Goal: Find specific page/section: Find specific page/section

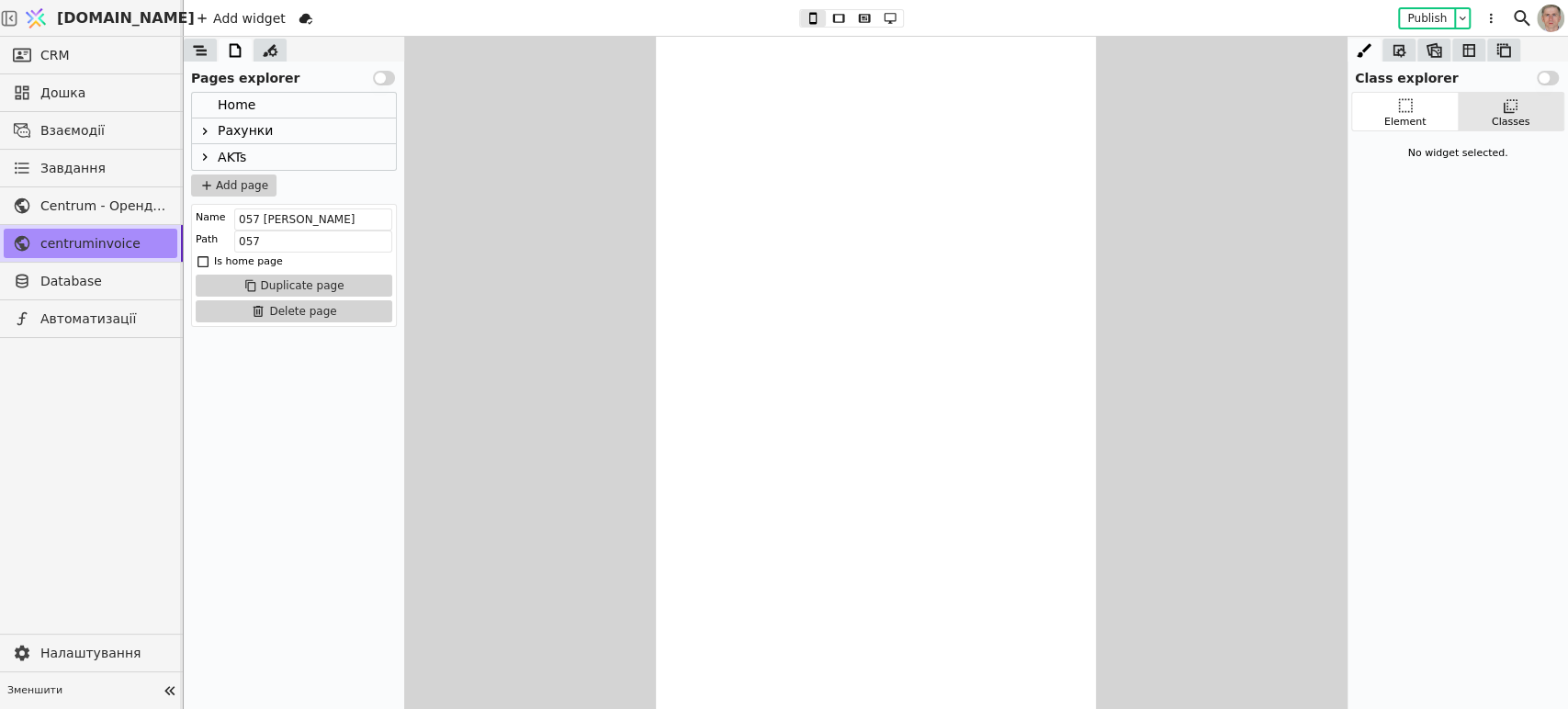
click at [209, 124] on icon at bounding box center [205, 131] width 15 height 15
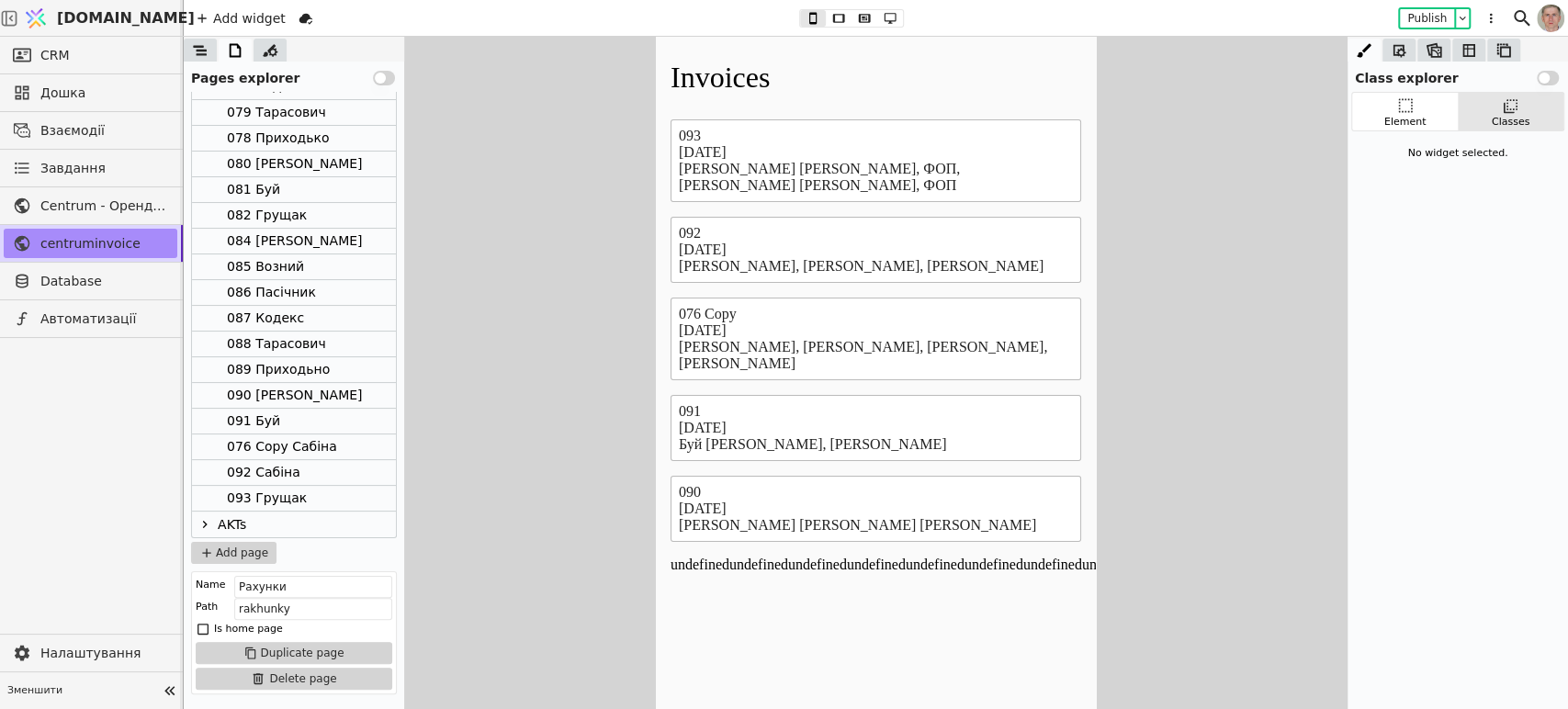
click at [322, 318] on div "087 Кодекс" at bounding box center [294, 318] width 204 height 25
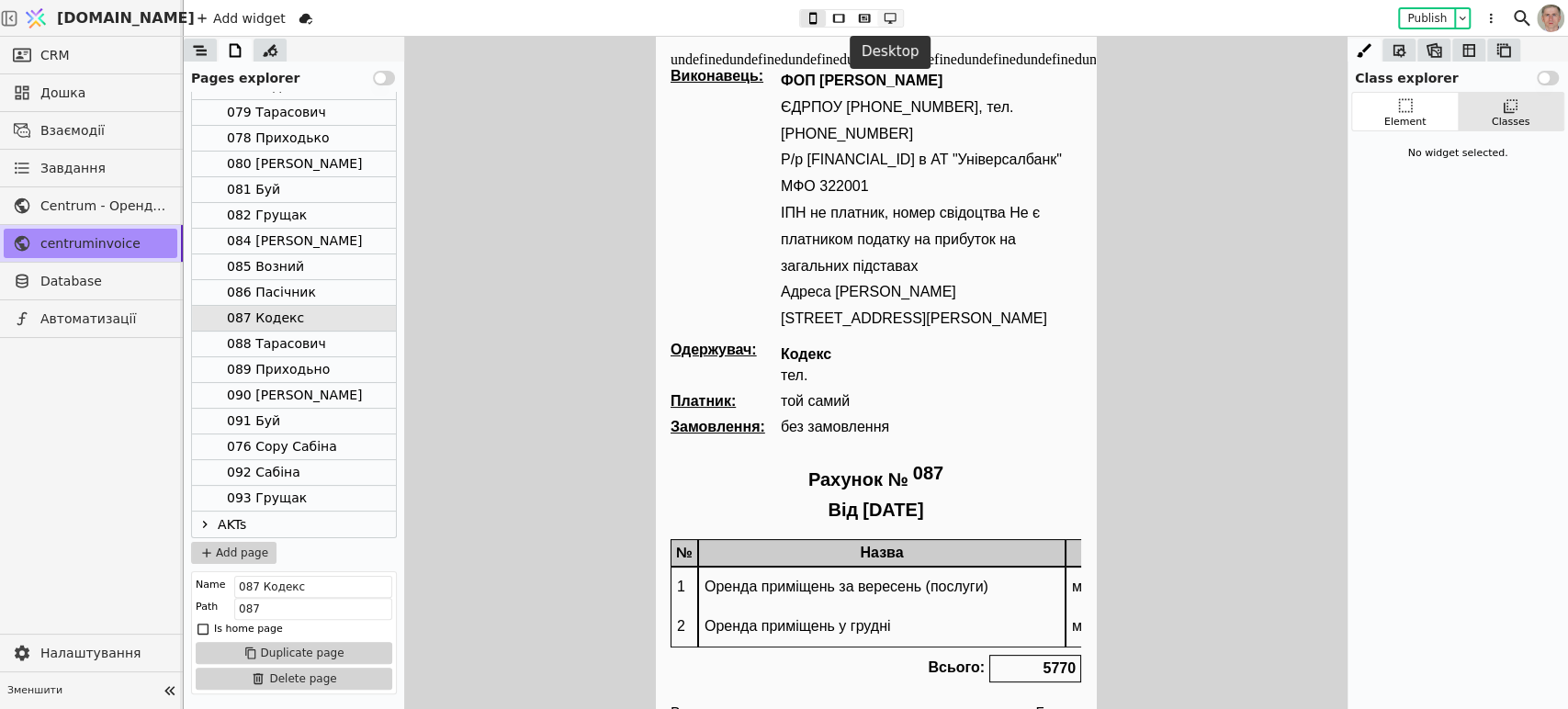
click at [889, 10] on button at bounding box center [890, 19] width 25 height 17
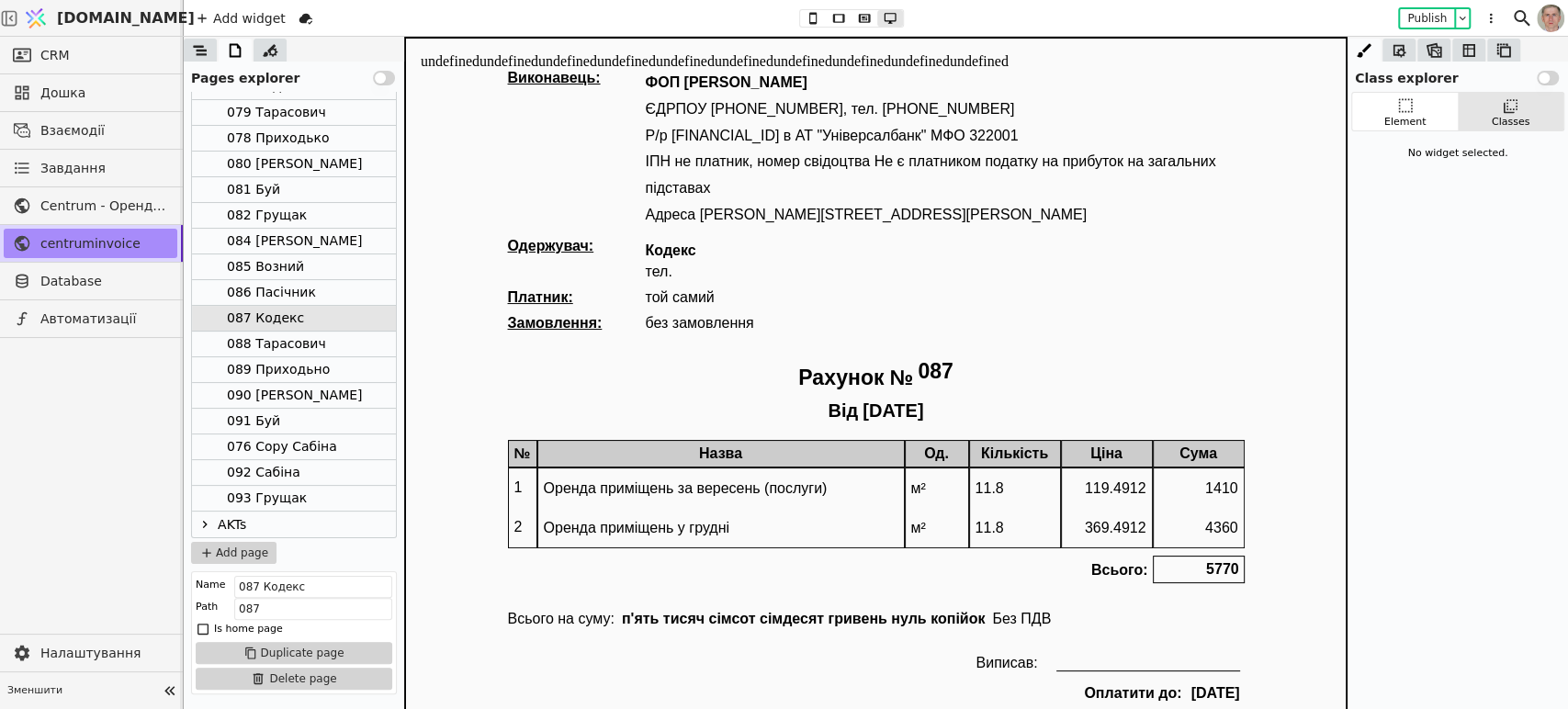
drag, startPoint x: 274, startPoint y: 420, endPoint x: 344, endPoint y: 417, distance: 70.1
click at [274, 418] on div "091 Буй" at bounding box center [253, 421] width 53 height 24
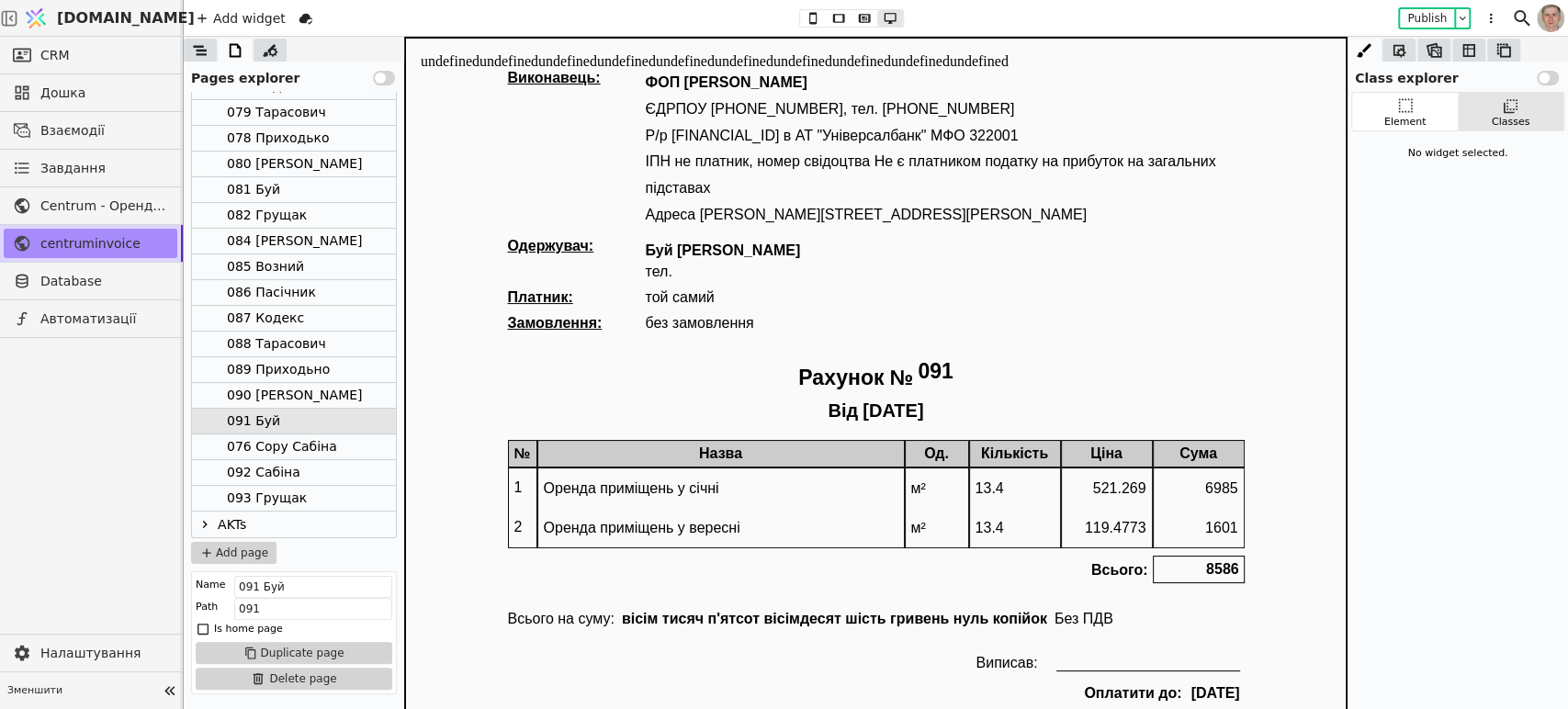
click at [309, 262] on div "085 Возний" at bounding box center [294, 267] width 204 height 25
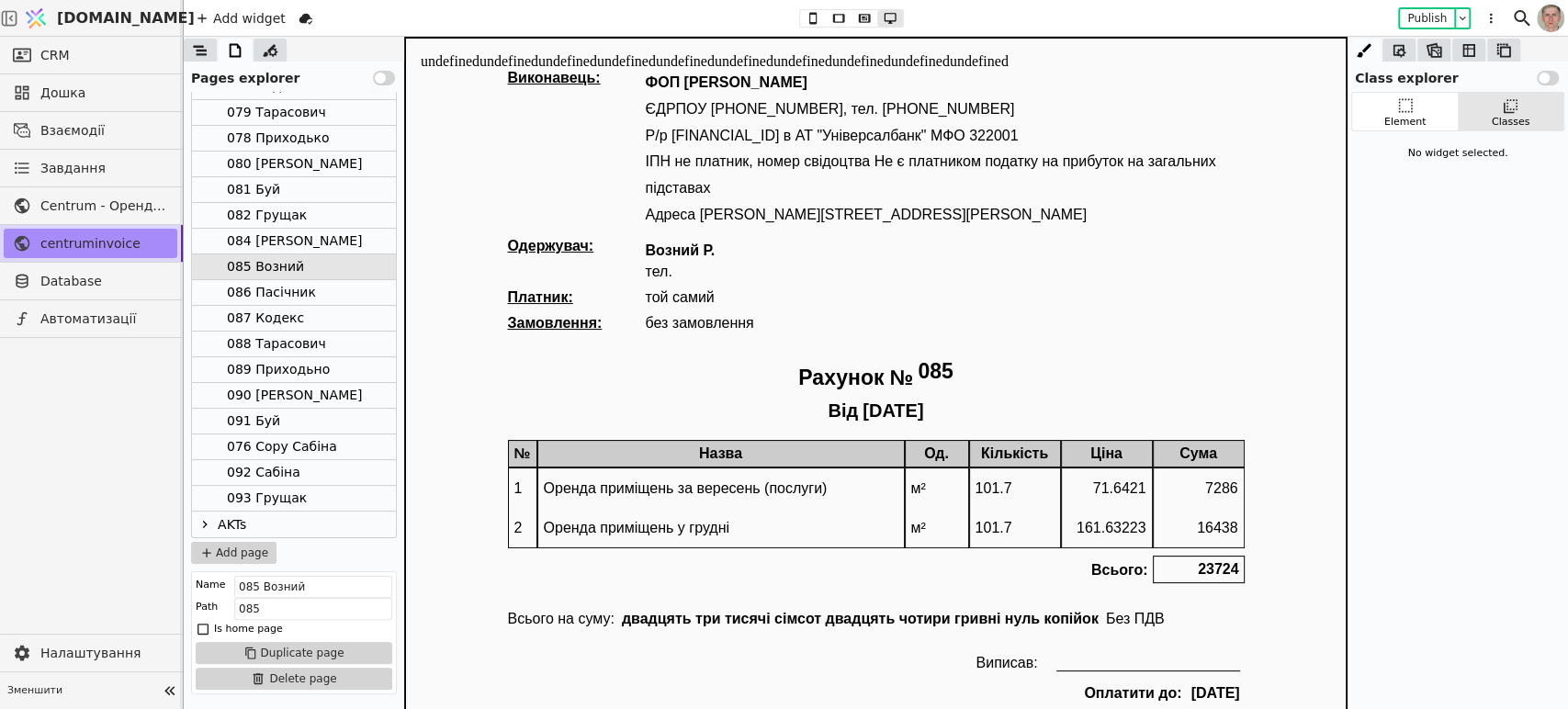
drag, startPoint x: 316, startPoint y: 288, endPoint x: 353, endPoint y: 287, distance: 37.0
click at [316, 286] on div "086 Пасічник" at bounding box center [294, 292] width 204 height 25
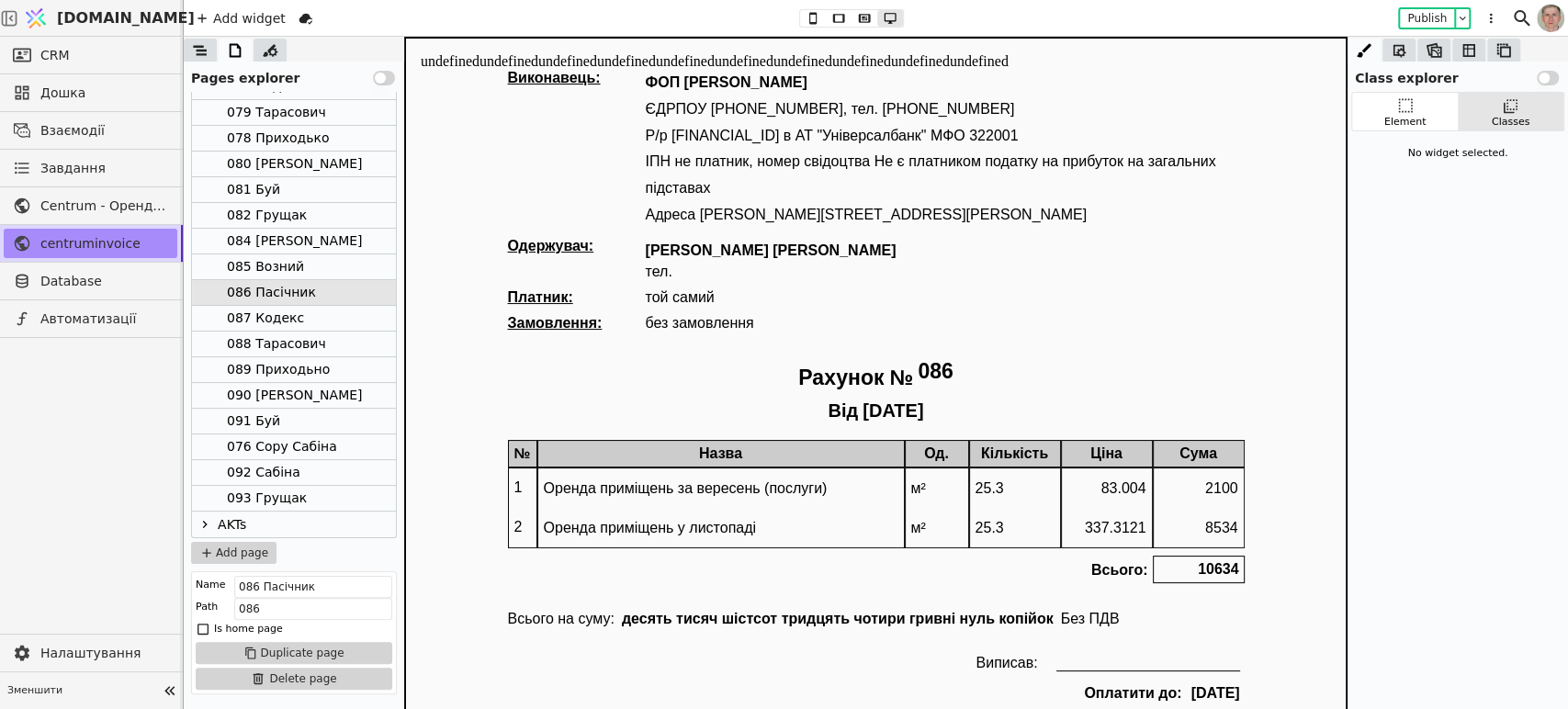
click at [1466, 275] on div "Element Classes No widget selected." at bounding box center [1457, 400] width 220 height 617
drag, startPoint x: 278, startPoint y: 310, endPoint x: 284, endPoint y: 334, distance: 24.7
click at [278, 309] on div "087 Кодекс" at bounding box center [265, 318] width 77 height 24
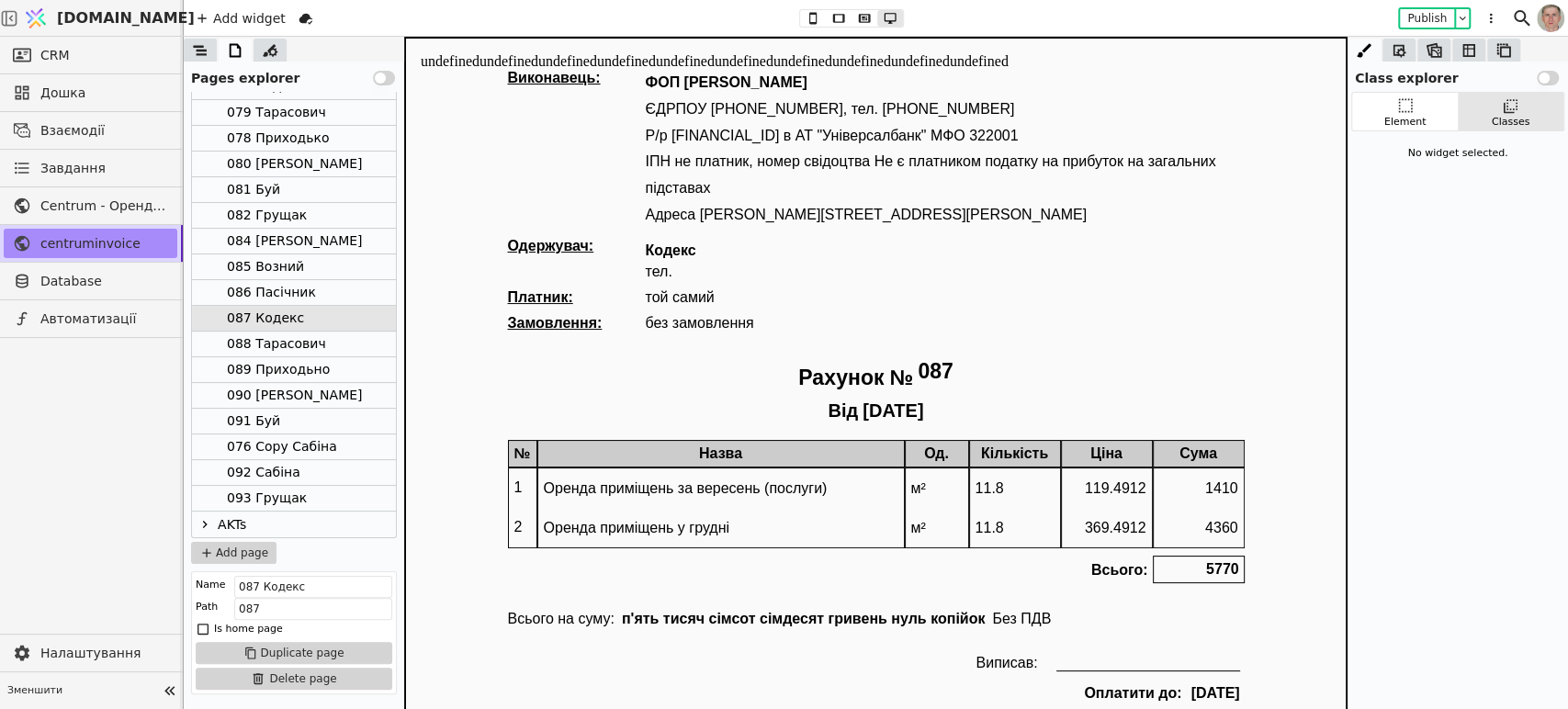
click at [296, 338] on div "088 Тарасович" at bounding box center [276, 344] width 99 height 24
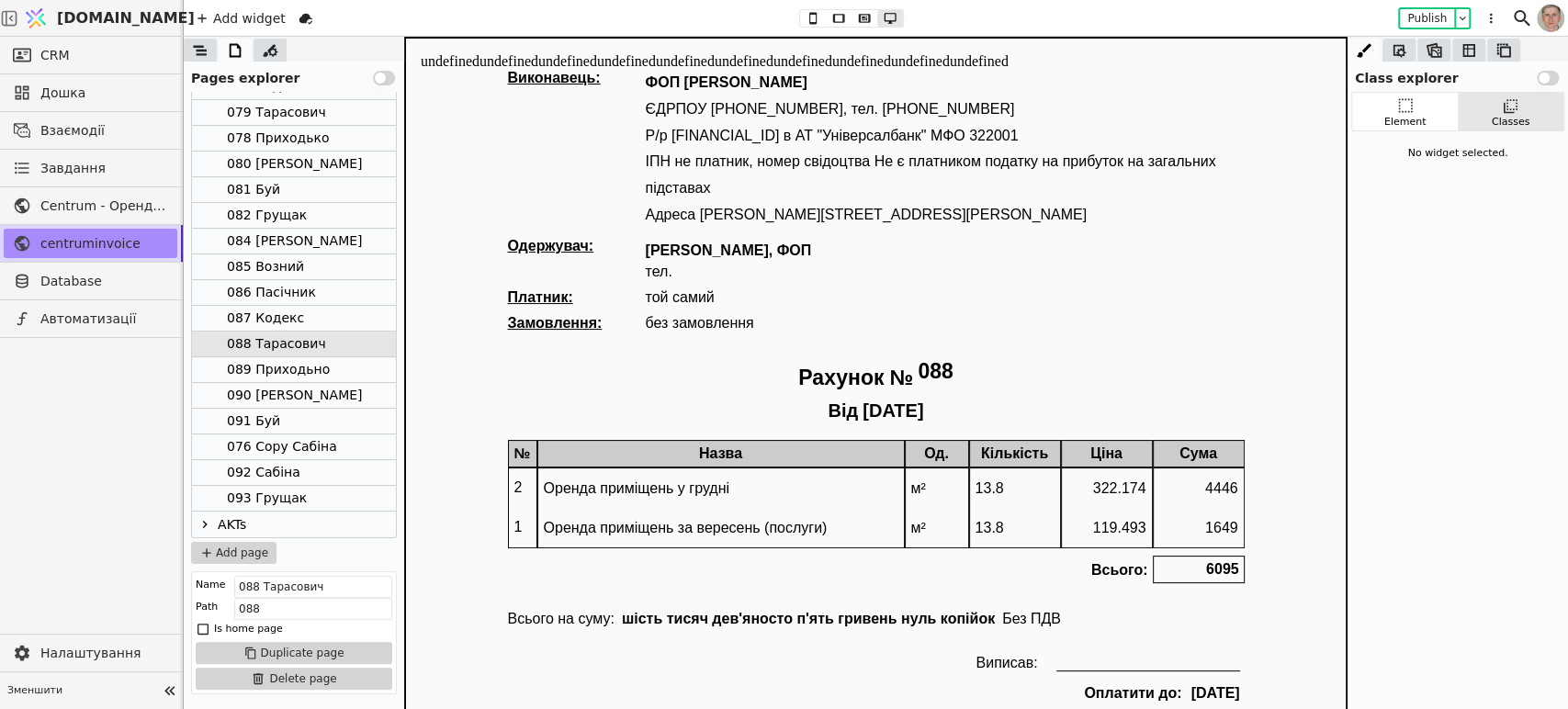
drag, startPoint x: 312, startPoint y: 496, endPoint x: 348, endPoint y: 491, distance: 36.3
click at [312, 496] on div "093 Грущак" at bounding box center [294, 498] width 204 height 25
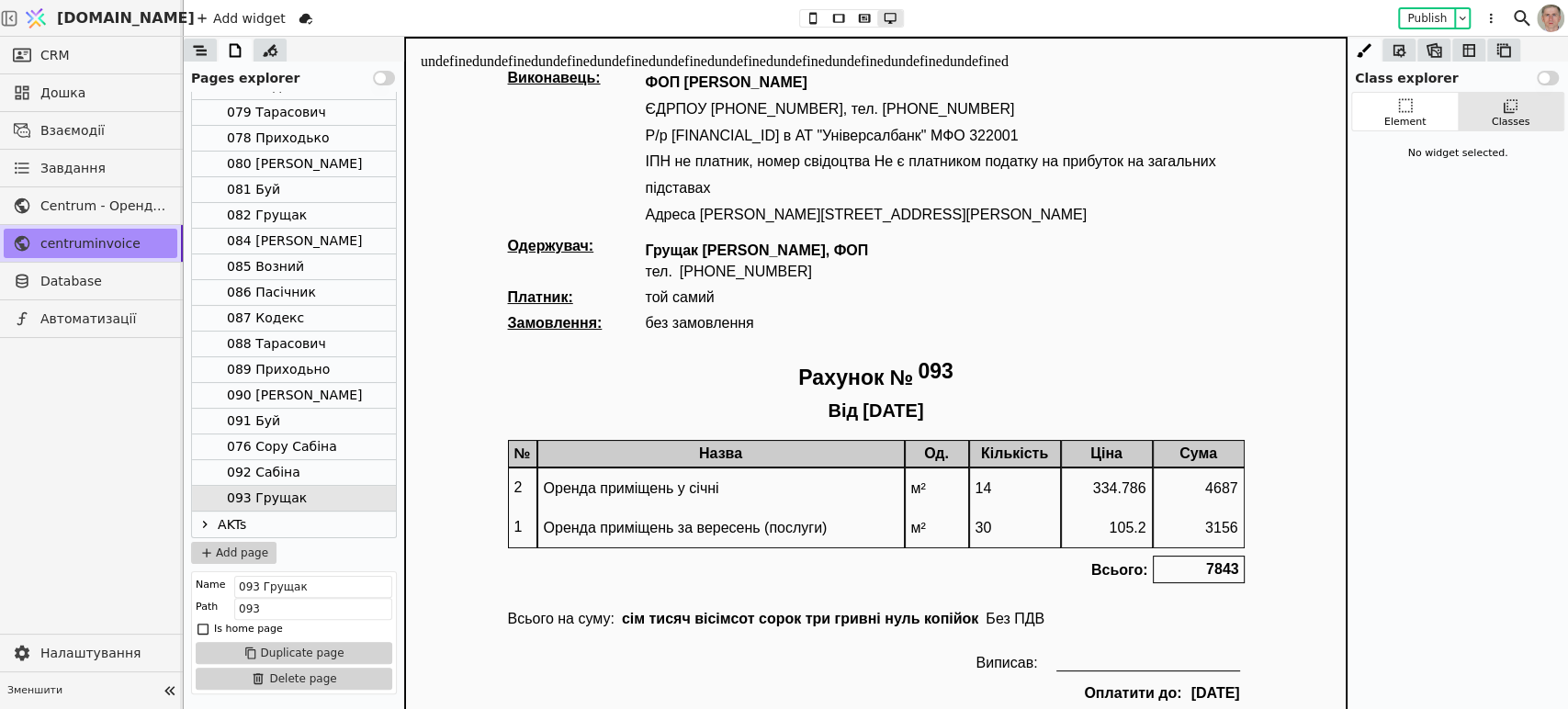
click at [322, 442] on div "076 Copy Сабіна" at bounding box center [282, 447] width 111 height 24
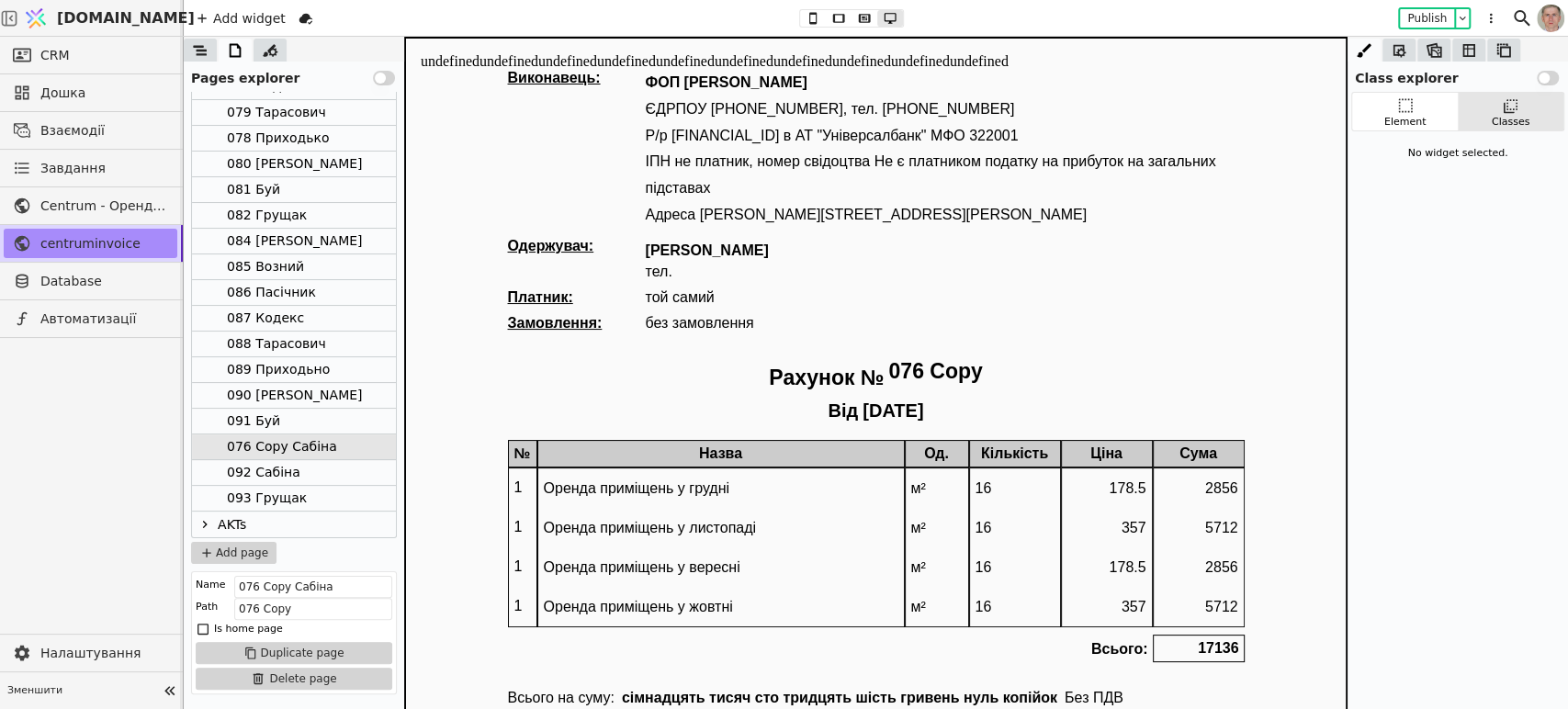
click at [338, 468] on div "092 Сабіна" at bounding box center [294, 472] width 204 height 25
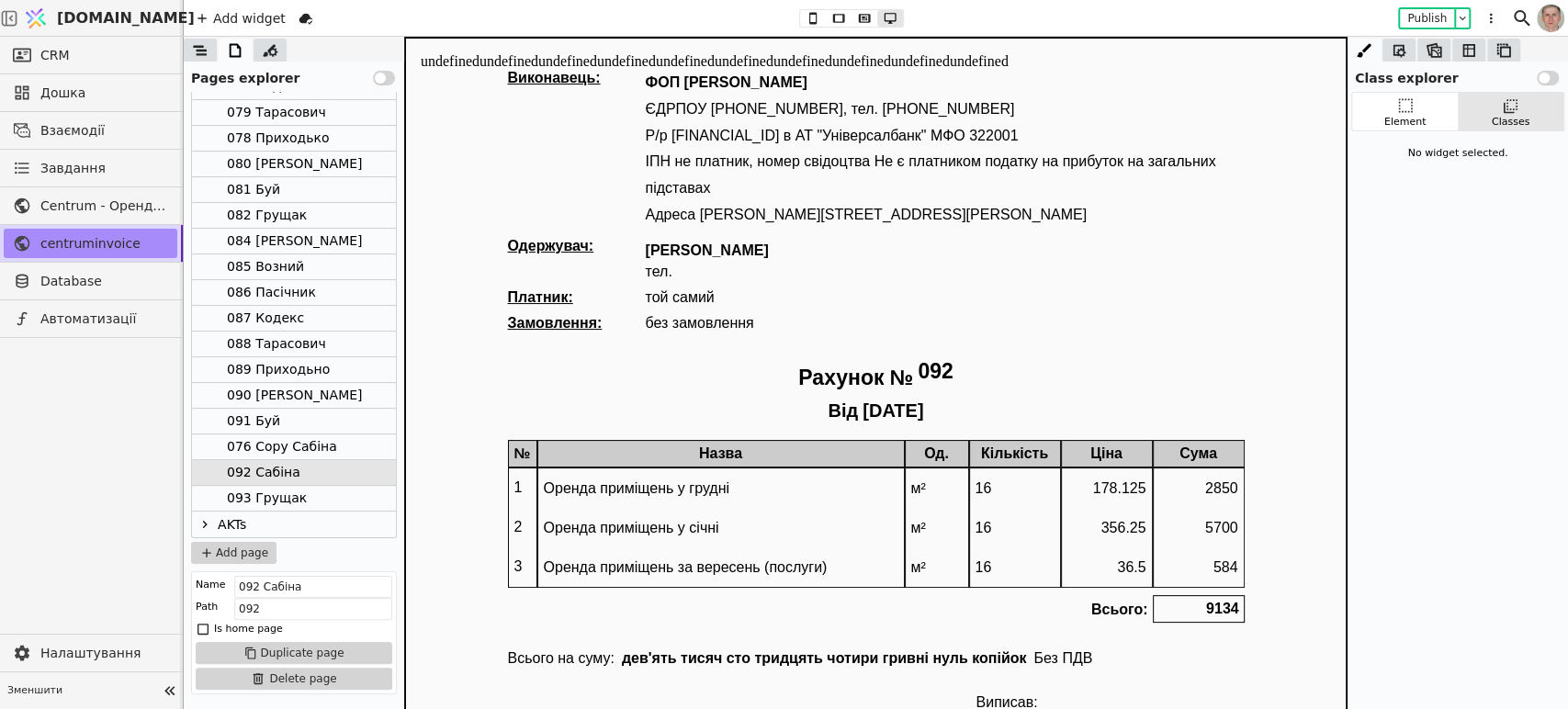
click at [319, 388] on div "090 Кириченко" at bounding box center [294, 395] width 135 height 24
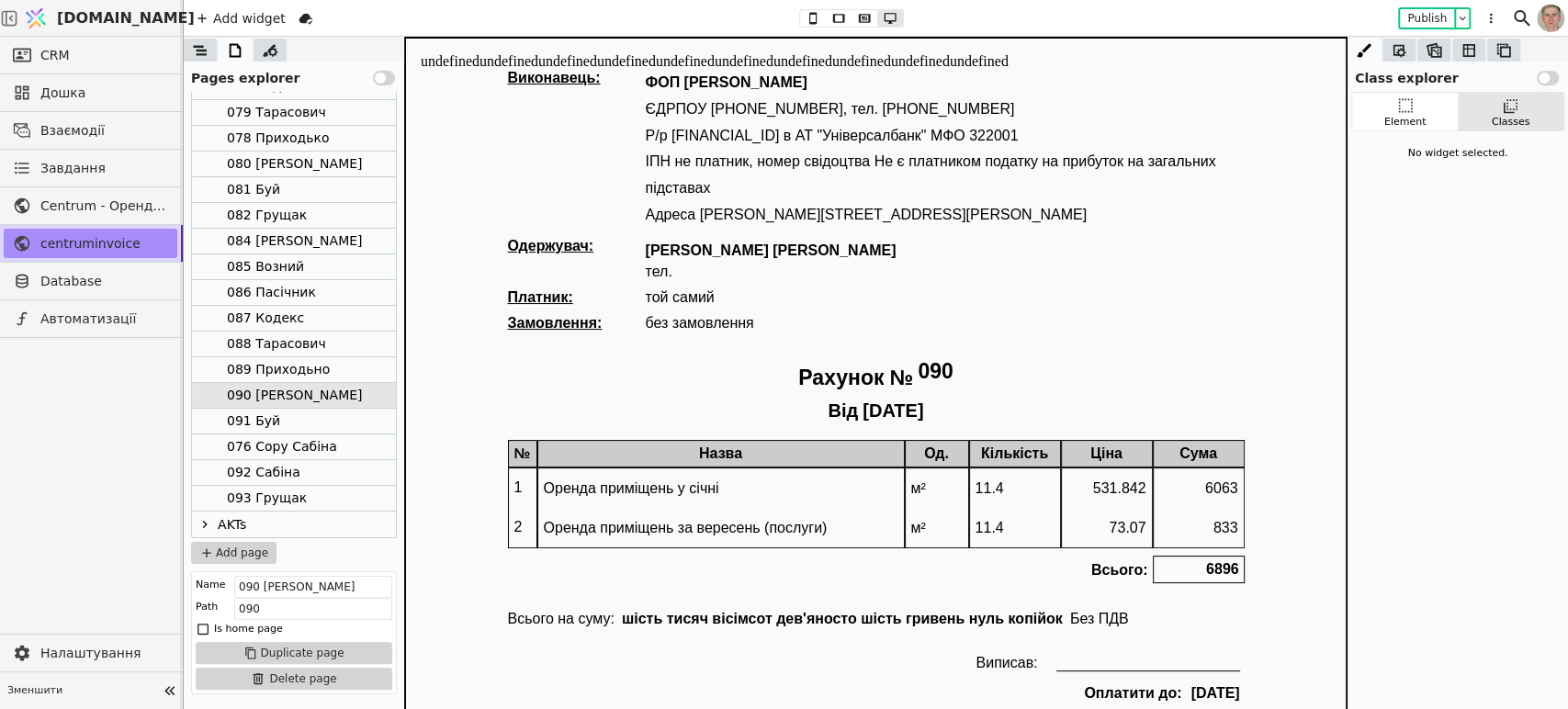
click at [316, 338] on div "088 Тарасович" at bounding box center [276, 344] width 99 height 24
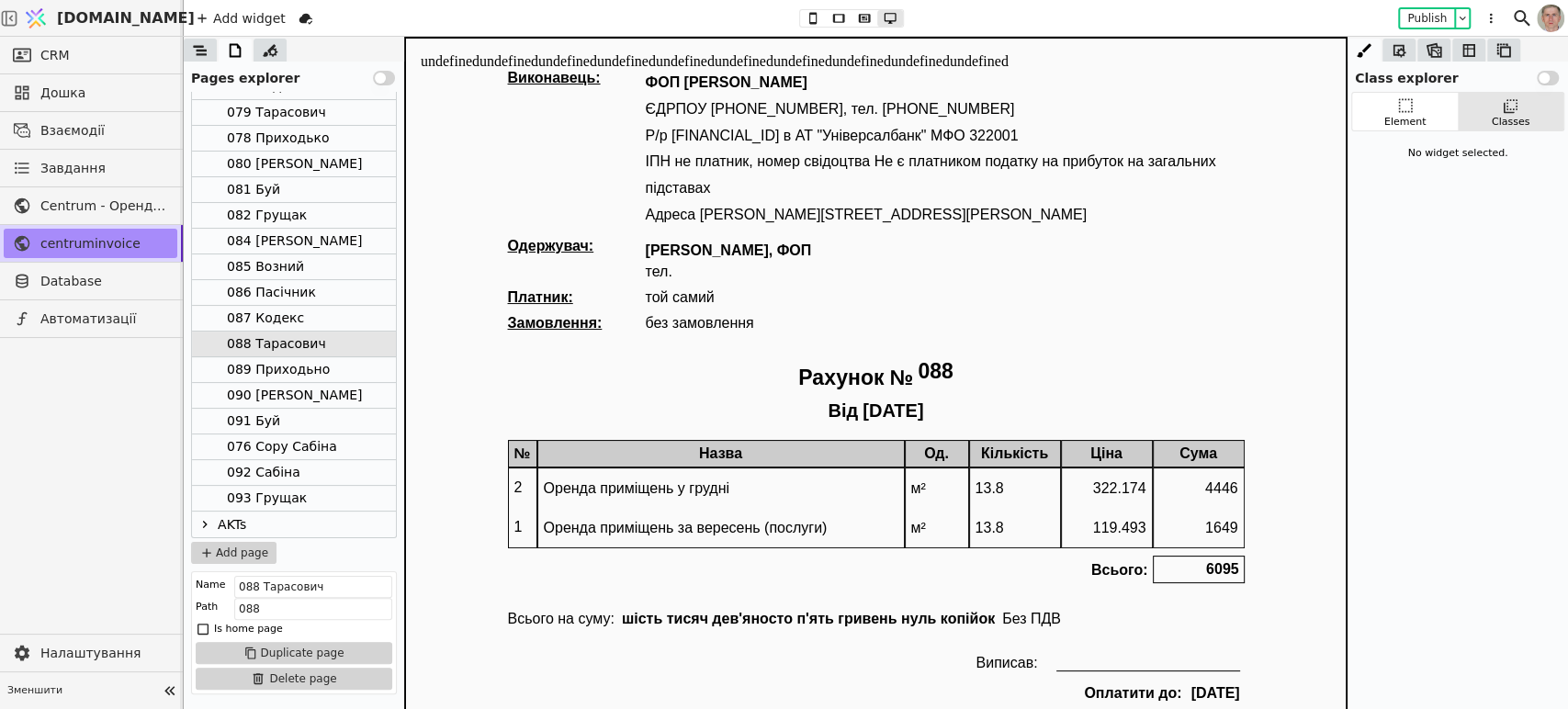
click at [321, 366] on div "089 Приходьно" at bounding box center [278, 370] width 103 height 24
